Goal: Navigation & Orientation: Find specific page/section

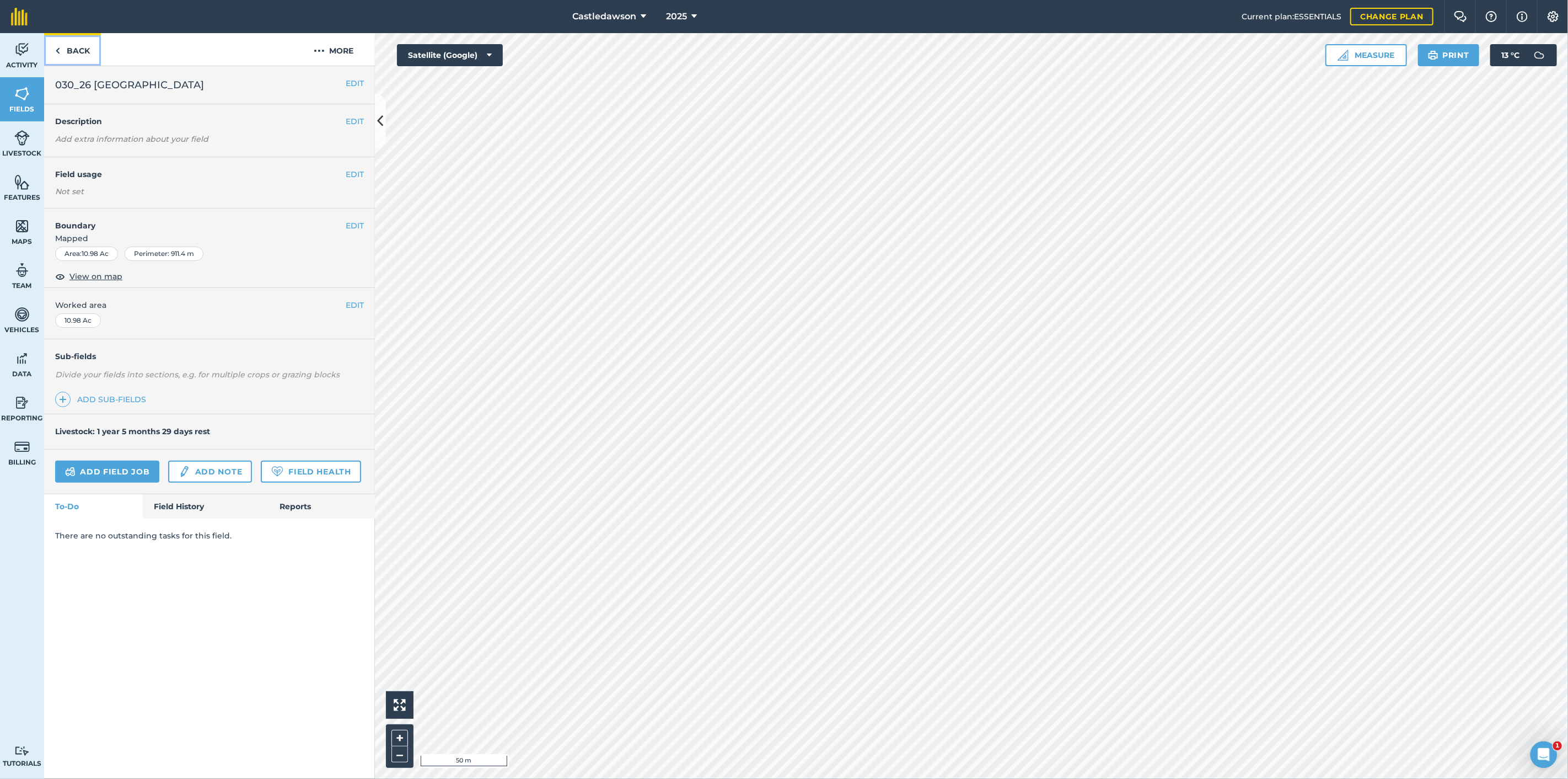
click at [79, 58] on link "Back" at bounding box center [72, 49] width 57 height 32
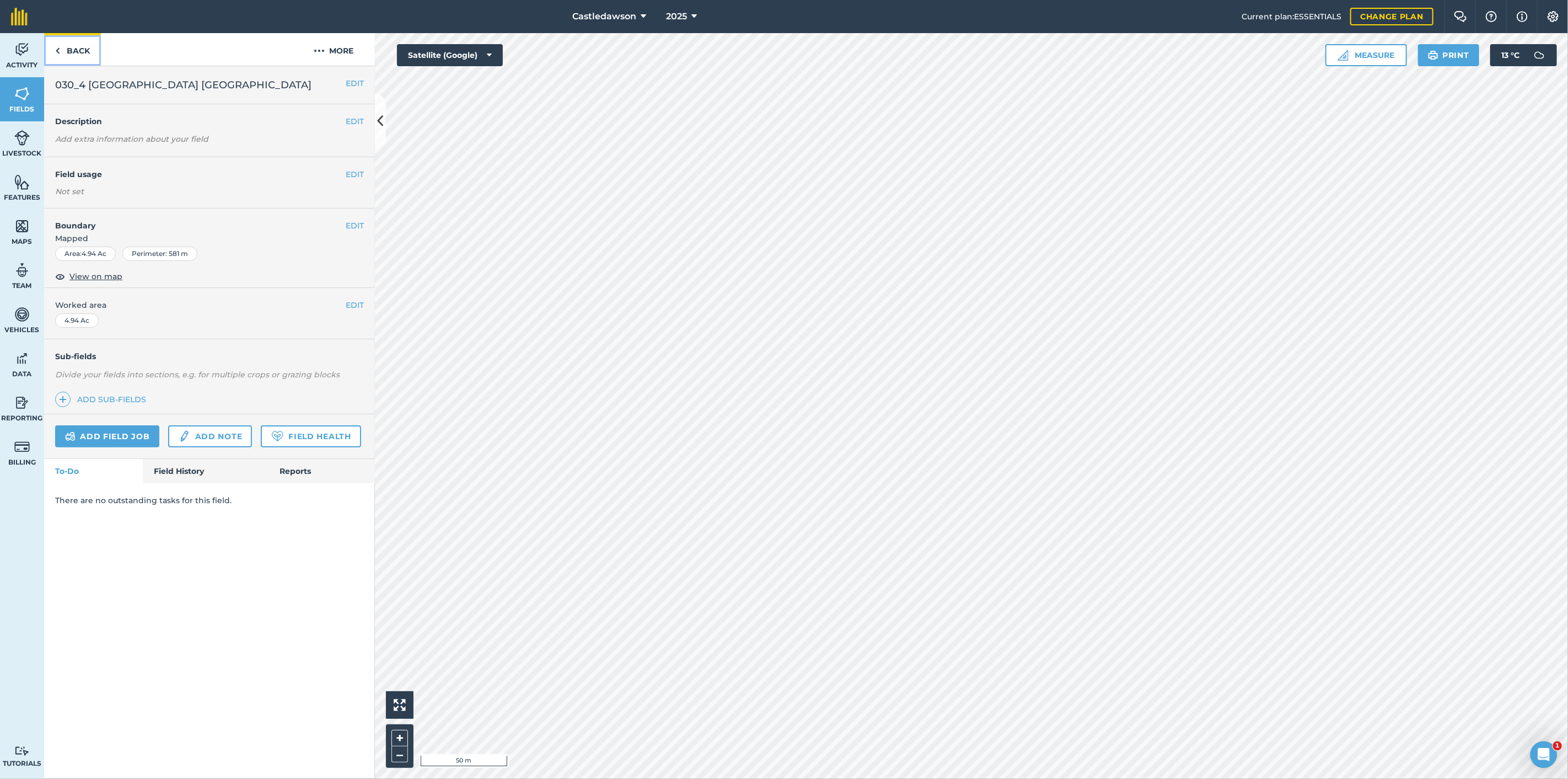
click at [82, 44] on link "Back" at bounding box center [72, 49] width 57 height 32
